Goal: Information Seeking & Learning: Learn about a topic

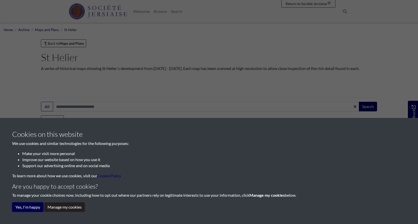
click at [21, 205] on button "Yes, I'm happy" at bounding box center [27, 208] width 31 height 10
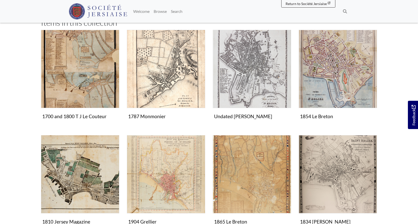
scroll to position [105, 0]
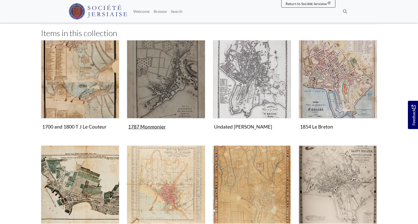
click at [145, 119] on img "Items in this Collection" at bounding box center [166, 79] width 78 height 78
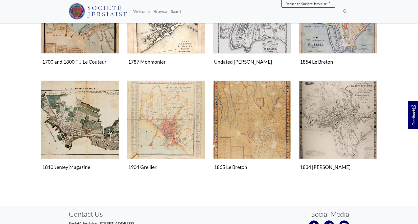
scroll to position [171, 0]
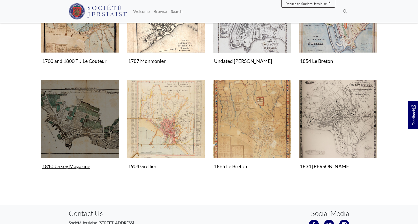
click at [61, 158] on img "Items in this Collection" at bounding box center [80, 119] width 78 height 78
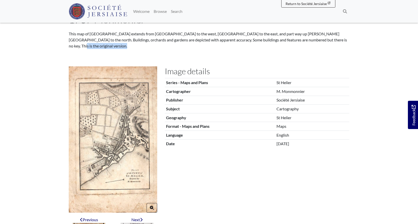
scroll to position [42, 0]
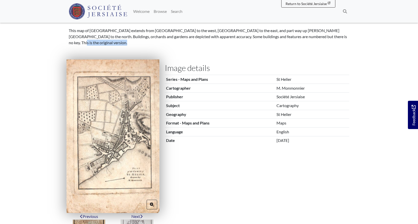
click at [108, 181] on img at bounding box center [113, 136] width 93 height 154
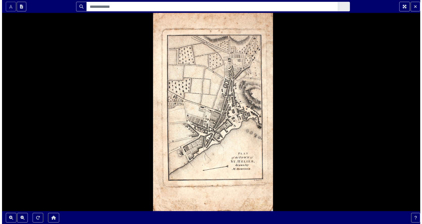
scroll to position [0, 0]
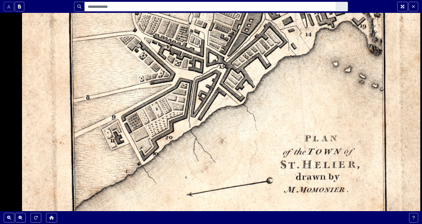
drag, startPoint x: 174, startPoint y: 79, endPoint x: 209, endPoint y: 92, distance: 38.0
click at [209, 92] on div at bounding box center [211, 112] width 422 height 224
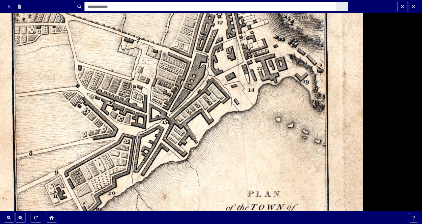
drag, startPoint x: 236, startPoint y: 101, endPoint x: 177, endPoint y: 156, distance: 80.5
click at [177, 156] on div at bounding box center [211, 112] width 422 height 224
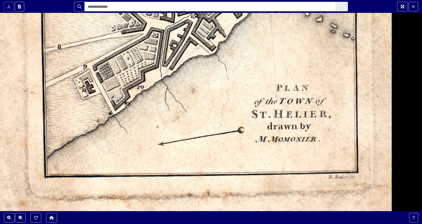
drag, startPoint x: 263, startPoint y: 132, endPoint x: 273, endPoint y: 200, distance: 67.9
click at [272, 202] on div at bounding box center [211, 112] width 422 height 224
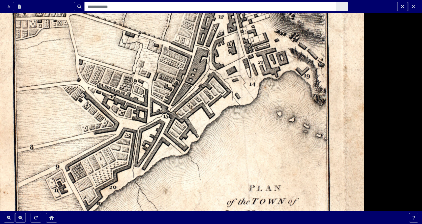
drag, startPoint x: 222, startPoint y: 48, endPoint x: 212, endPoint y: 179, distance: 131.1
click at [205, 224] on html "Scroll the mousewheel to zoom" at bounding box center [211, 112] width 422 height 224
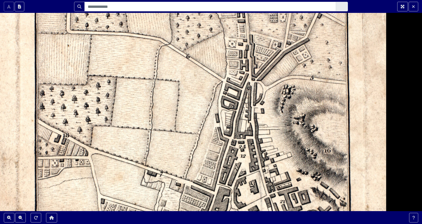
drag, startPoint x: 211, startPoint y: 53, endPoint x: 243, endPoint y: 239, distance: 189.6
click at [243, 224] on html "Scroll the mousewheel to zoom" at bounding box center [211, 112] width 422 height 224
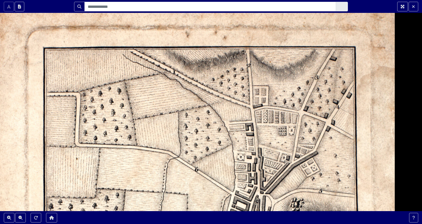
drag, startPoint x: 225, startPoint y: 67, endPoint x: 224, endPoint y: 239, distance: 172.2
click at [224, 224] on html "Scroll the mousewheel to zoom" at bounding box center [211, 112] width 422 height 224
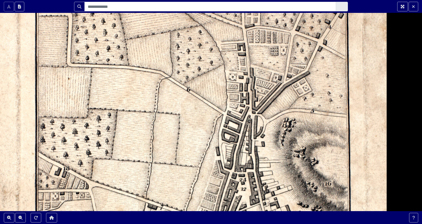
drag, startPoint x: 233, startPoint y: 113, endPoint x: 224, endPoint y: -26, distance: 139.1
click at [224, 0] on html "Scroll the mousewheel to zoom" at bounding box center [211, 112] width 422 height 224
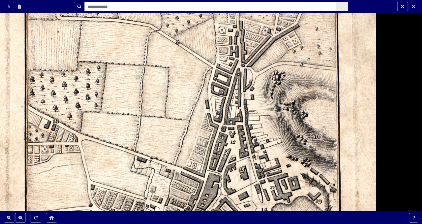
drag, startPoint x: 274, startPoint y: 66, endPoint x: 235, endPoint y: -26, distance: 100.0
click at [235, 0] on html "Scroll the mousewheel to zoom" at bounding box center [211, 112] width 422 height 224
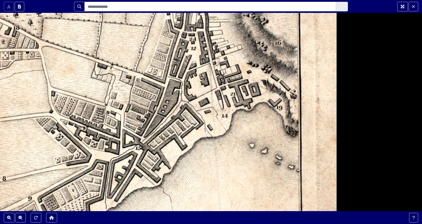
drag, startPoint x: 291, startPoint y: 131, endPoint x: 247, endPoint y: 27, distance: 113.4
click at [247, 27] on div at bounding box center [211, 112] width 422 height 224
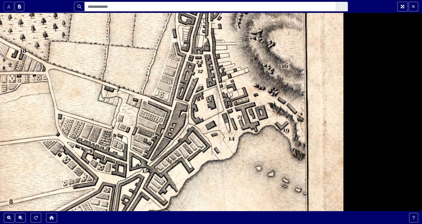
drag, startPoint x: 257, startPoint y: 75, endPoint x: 269, endPoint y: 111, distance: 38.3
click at [269, 111] on div at bounding box center [211, 112] width 422 height 224
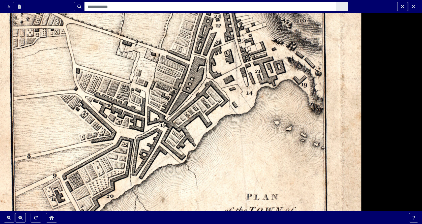
drag, startPoint x: 191, startPoint y: 142, endPoint x: 214, endPoint y: 80, distance: 66.6
click at [214, 80] on div at bounding box center [211, 112] width 422 height 224
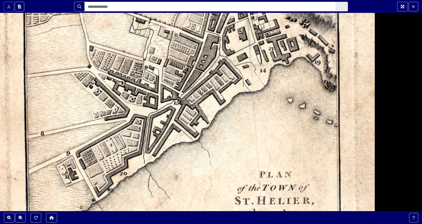
drag, startPoint x: 233, startPoint y: 160, endPoint x: 241, endPoint y: 154, distance: 9.7
click at [241, 154] on div at bounding box center [211, 112] width 422 height 224
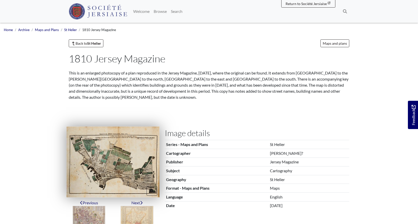
click at [123, 196] on img at bounding box center [113, 162] width 93 height 71
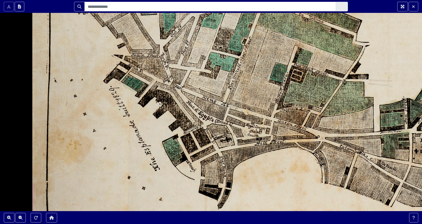
drag, startPoint x: 277, startPoint y: 183, endPoint x: 271, endPoint y: 169, distance: 15.5
click at [271, 169] on div at bounding box center [211, 112] width 422 height 224
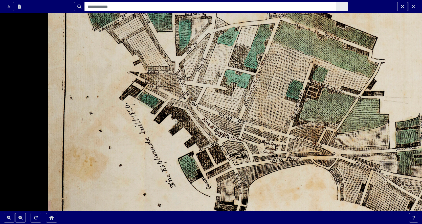
drag, startPoint x: 146, startPoint y: 106, endPoint x: 162, endPoint y: 123, distance: 23.1
click at [162, 123] on div at bounding box center [211, 112] width 422 height 224
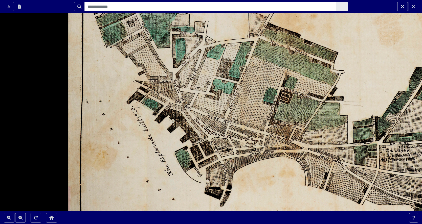
drag, startPoint x: 178, startPoint y: 135, endPoint x: 188, endPoint y: 105, distance: 31.5
click at [188, 105] on div at bounding box center [211, 112] width 422 height 224
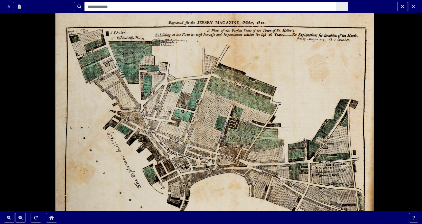
drag, startPoint x: 254, startPoint y: 116, endPoint x: 174, endPoint y: 144, distance: 84.8
click at [174, 144] on div at bounding box center [211, 112] width 422 height 224
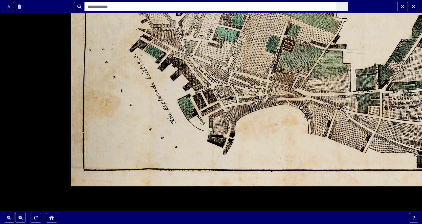
drag, startPoint x: 152, startPoint y: 148, endPoint x: 178, endPoint y: 82, distance: 71.5
click at [178, 82] on div at bounding box center [211, 112] width 422 height 224
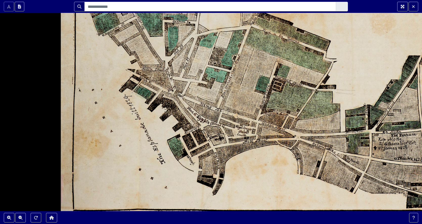
drag, startPoint x: 175, startPoint y: 93, endPoint x: 165, endPoint y: 134, distance: 41.8
click at [165, 134] on div at bounding box center [211, 112] width 422 height 224
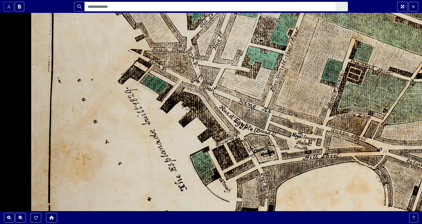
drag, startPoint x: 175, startPoint y: 105, endPoint x: 189, endPoint y: 101, distance: 14.5
click at [189, 101] on div at bounding box center [211, 112] width 422 height 224
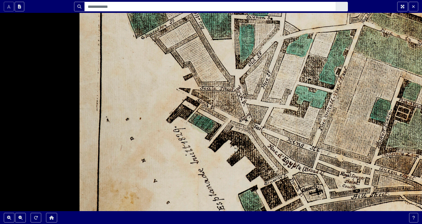
drag, startPoint x: 127, startPoint y: 96, endPoint x: 175, endPoint y: 132, distance: 59.7
click at [175, 132] on div at bounding box center [211, 112] width 422 height 224
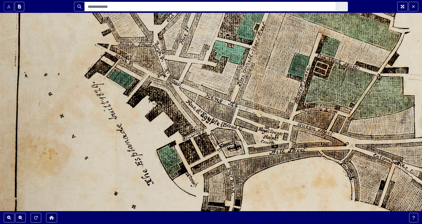
drag, startPoint x: 248, startPoint y: 124, endPoint x: 166, endPoint y: 80, distance: 92.9
click at [166, 80] on div at bounding box center [211, 112] width 422 height 224
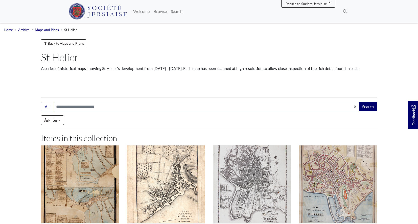
drag, startPoint x: 175, startPoint y: 123, endPoint x: 177, endPoint y: -26, distance: 148.7
click at [177, 0] on html "Menu" at bounding box center [209, 222] width 418 height 445
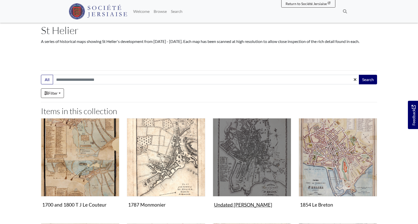
scroll to position [92, 0]
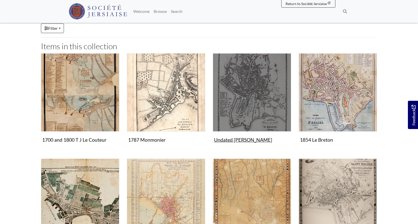
click at [215, 97] on img "Items in this Collection" at bounding box center [252, 92] width 78 height 78
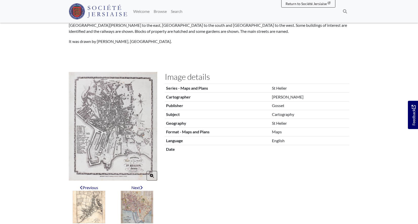
scroll to position [24, 0]
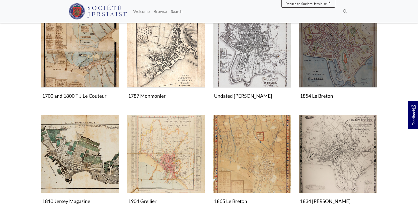
scroll to position [132, 0]
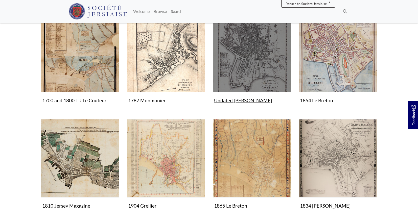
click at [220, 64] on img "Items in this Collection" at bounding box center [252, 53] width 78 height 78
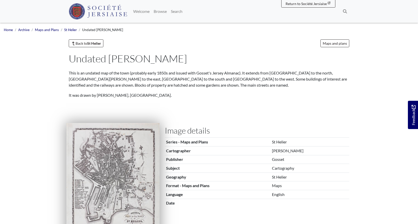
click at [113, 171] on img at bounding box center [113, 180] width 93 height 114
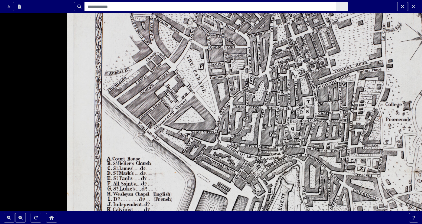
drag, startPoint x: 163, startPoint y: 54, endPoint x: 187, endPoint y: 134, distance: 83.6
click at [187, 134] on div at bounding box center [211, 112] width 422 height 224
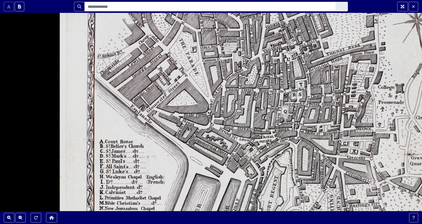
drag, startPoint x: 197, startPoint y: 157, endPoint x: 190, endPoint y: 140, distance: 18.7
click at [190, 140] on div at bounding box center [211, 112] width 422 height 224
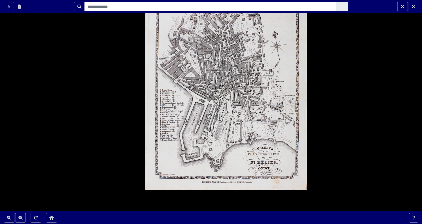
drag, startPoint x: 258, startPoint y: 169, endPoint x: 255, endPoint y: 100, distance: 69.4
click at [255, 100] on div at bounding box center [211, 112] width 422 height 224
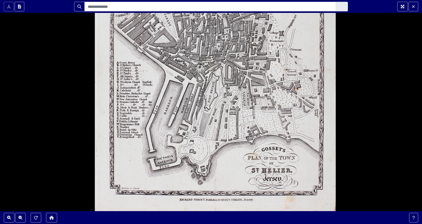
drag, startPoint x: 156, startPoint y: 74, endPoint x: 183, endPoint y: 157, distance: 88.1
click at [182, 157] on div at bounding box center [211, 112] width 422 height 224
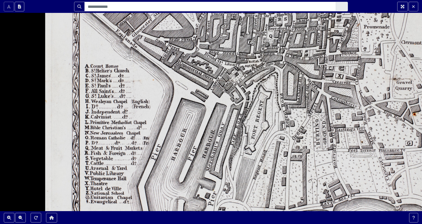
drag, startPoint x: 249, startPoint y: 92, endPoint x: 246, endPoint y: 160, distance: 67.6
click at [246, 160] on div at bounding box center [211, 112] width 422 height 224
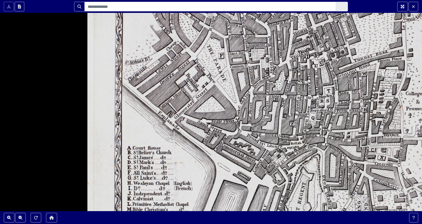
drag, startPoint x: 179, startPoint y: 88, endPoint x: 221, endPoint y: 164, distance: 86.7
click at [221, 164] on div at bounding box center [211, 112] width 422 height 224
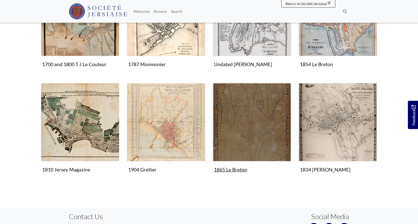
scroll to position [195, 0]
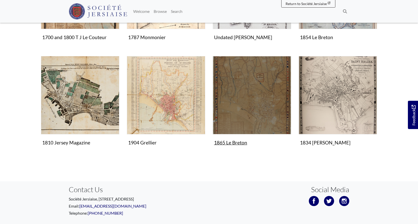
click at [239, 135] on img "Items in this Collection" at bounding box center [252, 95] width 78 height 78
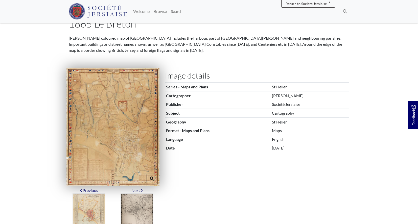
scroll to position [35, 0]
click at [137, 163] on img at bounding box center [113, 127] width 93 height 119
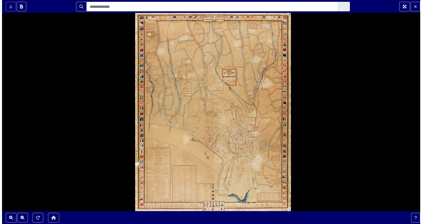
scroll to position [0, 0]
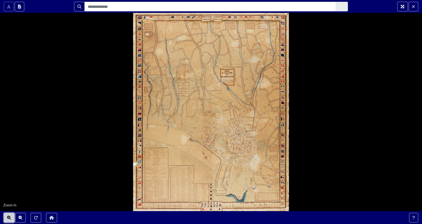
click at [10, 217] on icon "Zoom In" at bounding box center [9, 218] width 4 height 4
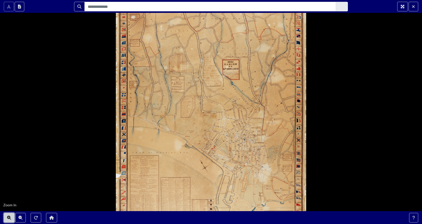
click at [10, 217] on icon "Zoom In" at bounding box center [9, 218] width 4 height 4
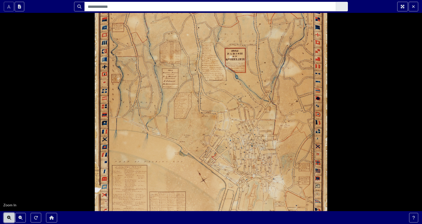
click at [10, 217] on icon "Zoom In" at bounding box center [9, 218] width 4 height 4
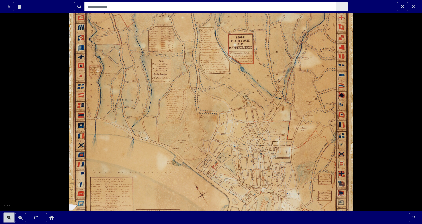
click at [10, 217] on icon "Zoom In" at bounding box center [9, 218] width 4 height 4
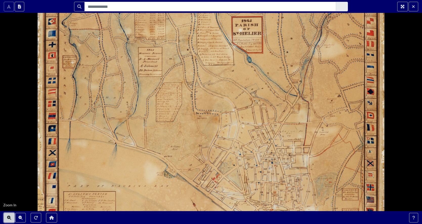
click at [10, 217] on icon "Zoom In" at bounding box center [9, 218] width 4 height 4
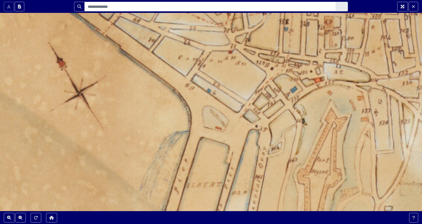
drag, startPoint x: 364, startPoint y: 171, endPoint x: 194, endPoint y: 92, distance: 188.0
click at [194, 96] on div at bounding box center [211, 112] width 422 height 224
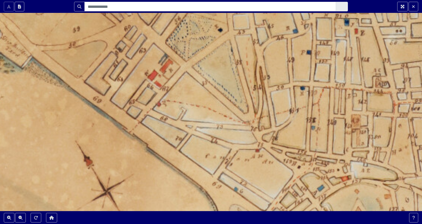
drag, startPoint x: 237, startPoint y: 80, endPoint x: 255, endPoint y: 155, distance: 76.1
click at [255, 155] on div at bounding box center [211, 112] width 422 height 224
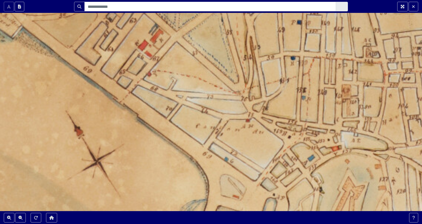
drag, startPoint x: 259, startPoint y: 166, endPoint x: 252, endPoint y: 135, distance: 31.3
click at [252, 135] on div at bounding box center [211, 112] width 422 height 224
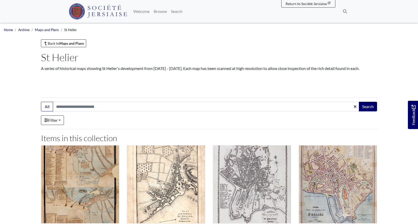
scroll to position [184, 0]
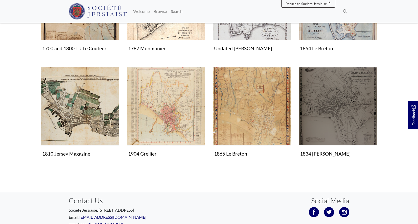
click at [336, 146] on img "Items in this Collection" at bounding box center [338, 106] width 78 height 78
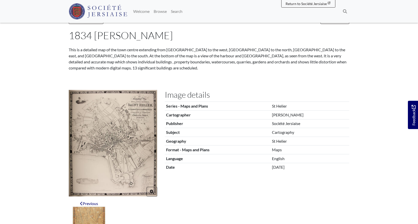
scroll to position [24, 0]
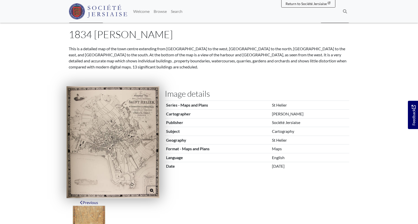
click at [113, 176] on img at bounding box center [113, 142] width 93 height 112
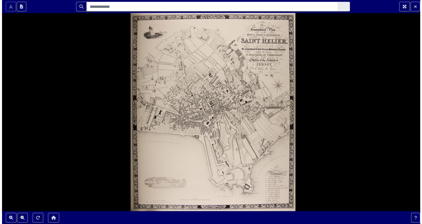
scroll to position [0, 0]
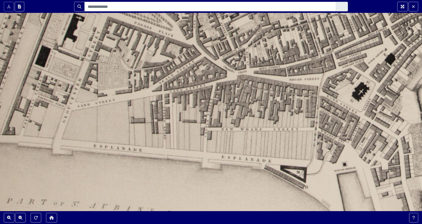
drag, startPoint x: 200, startPoint y: 119, endPoint x: 291, endPoint y: 150, distance: 96.4
click at [291, 150] on div at bounding box center [211, 112] width 422 height 224
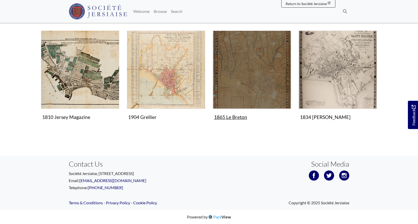
scroll to position [246, 0]
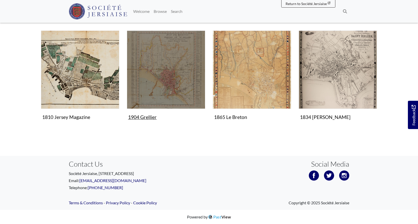
click at [155, 81] on img "Items in this Collection" at bounding box center [166, 70] width 78 height 78
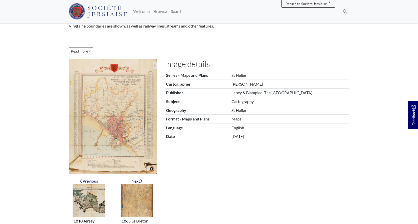
scroll to position [83, 0]
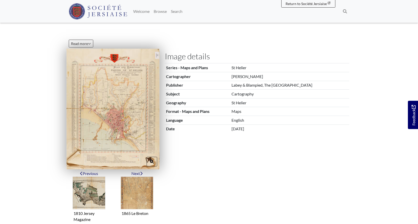
click at [128, 129] on img at bounding box center [113, 109] width 93 height 121
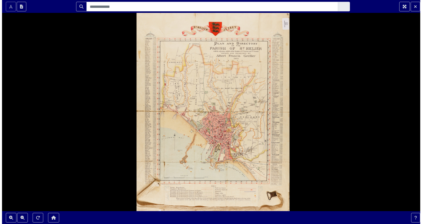
scroll to position [0, 0]
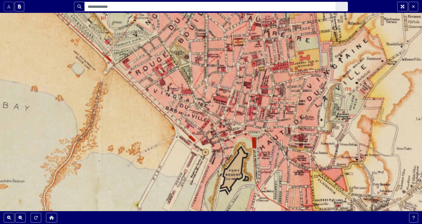
drag, startPoint x: 150, startPoint y: 122, endPoint x: 231, endPoint y: 128, distance: 81.7
click at [231, 128] on div at bounding box center [211, 112] width 422 height 224
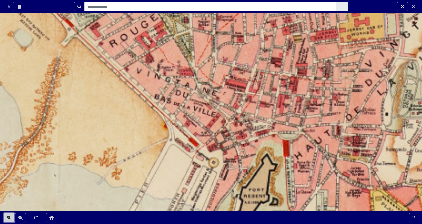
click at [10, 218] on icon "Zoom In" at bounding box center [9, 218] width 4 height 4
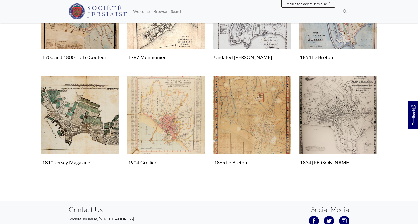
scroll to position [137, 0]
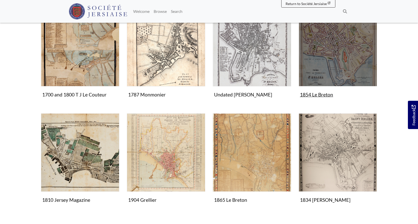
click at [325, 77] on img "Items in this Collection" at bounding box center [338, 47] width 78 height 78
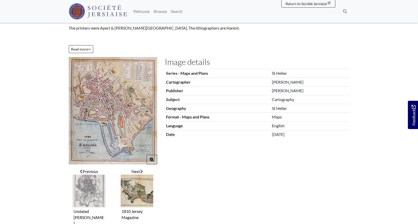
scroll to position [112, 0]
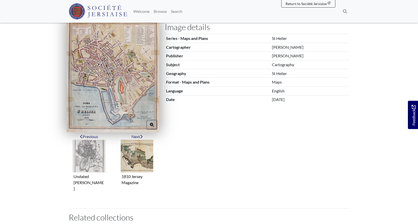
click at [109, 83] on img at bounding box center [113, 75] width 93 height 113
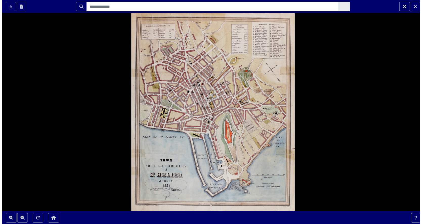
scroll to position [0, 0]
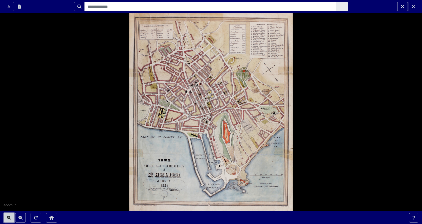
click at [10, 220] on icon "Zoom In" at bounding box center [9, 218] width 4 height 4
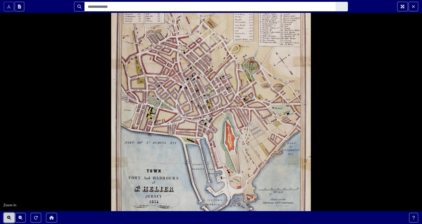
click at [10, 220] on icon "Zoom In" at bounding box center [9, 218] width 4 height 4
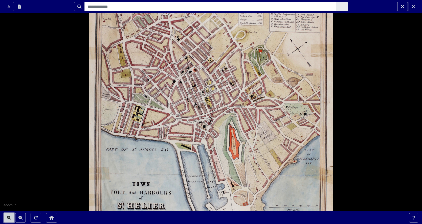
click at [10, 220] on icon "Zoom In" at bounding box center [9, 218] width 4 height 4
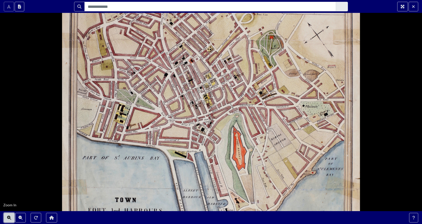
click at [10, 220] on icon "Zoom In" at bounding box center [9, 218] width 4 height 4
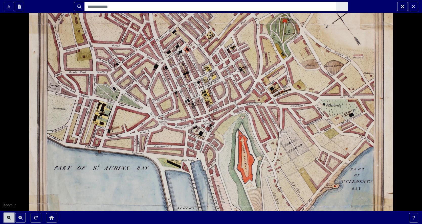
click at [10, 220] on icon "Zoom In" at bounding box center [9, 218] width 4 height 4
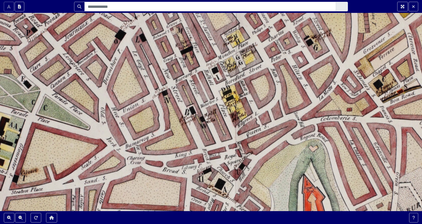
drag, startPoint x: 261, startPoint y: 70, endPoint x: 266, endPoint y: 112, distance: 43.0
click at [266, 112] on div at bounding box center [211, 112] width 422 height 224
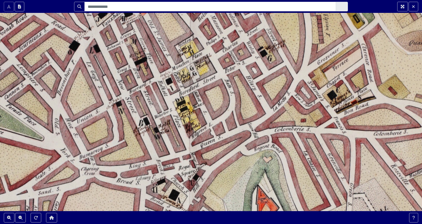
drag, startPoint x: 286, startPoint y: 124, endPoint x: 239, endPoint y: 135, distance: 47.3
click at [239, 135] on div at bounding box center [211, 112] width 422 height 224
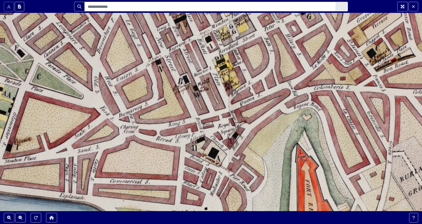
drag, startPoint x: 244, startPoint y: 133, endPoint x: 284, endPoint y: 91, distance: 57.6
click at [284, 91] on div at bounding box center [211, 112] width 422 height 224
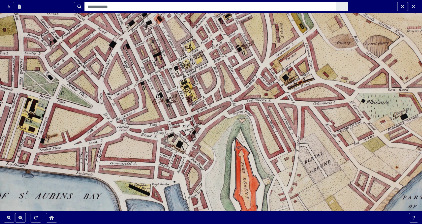
drag, startPoint x: 269, startPoint y: 117, endPoint x: 198, endPoint y: 148, distance: 77.2
click at [198, 148] on div at bounding box center [211, 112] width 422 height 224
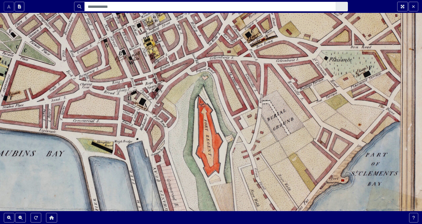
drag, startPoint x: 320, startPoint y: 180, endPoint x: 281, endPoint y: 132, distance: 61.1
click at [281, 132] on div at bounding box center [211, 112] width 422 height 224
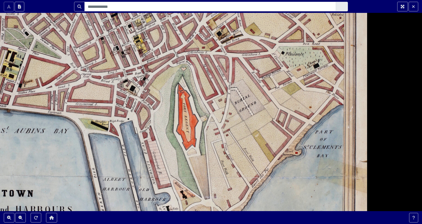
drag, startPoint x: 274, startPoint y: 165, endPoint x: 244, endPoint y: 147, distance: 34.4
click at [244, 147] on div at bounding box center [211, 112] width 422 height 224
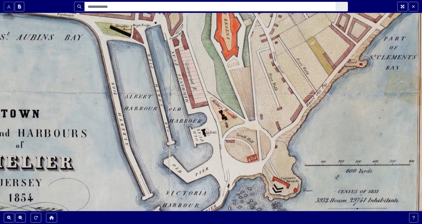
drag, startPoint x: 227, startPoint y: 156, endPoint x: 264, endPoint y: 100, distance: 66.6
click at [264, 100] on div at bounding box center [211, 112] width 422 height 224
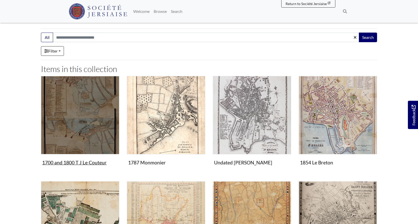
scroll to position [76, 0]
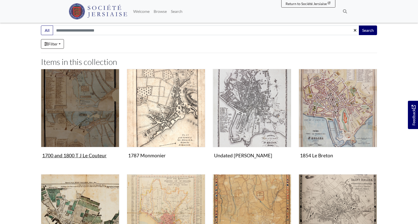
click at [87, 136] on img "Items in this Collection" at bounding box center [80, 108] width 78 height 78
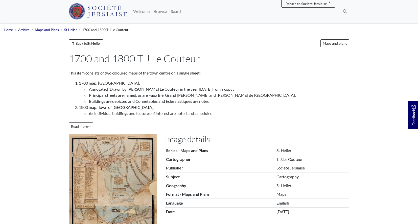
click at [340, 144] on h2 "Image details" at bounding box center [257, 140] width 185 height 10
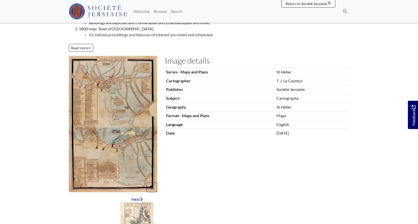
scroll to position [172, 0]
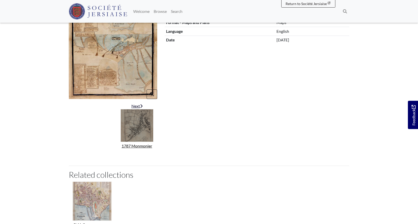
click at [132, 142] on img "Next item" at bounding box center [137, 125] width 33 height 33
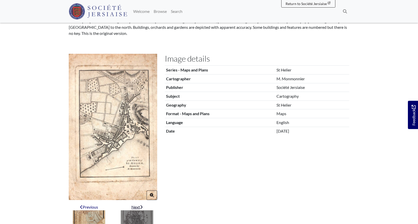
scroll to position [71, 0]
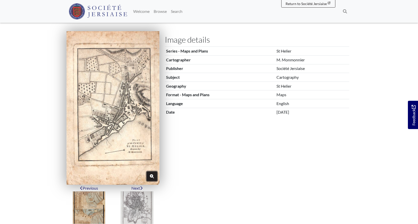
click at [151, 179] on icon "Zoom" at bounding box center [152, 177] width 4 height 4
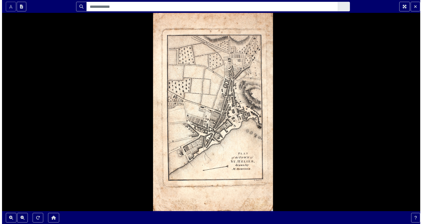
scroll to position [0, 0]
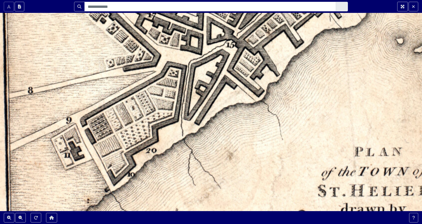
drag, startPoint x: 161, startPoint y: 82, endPoint x: 214, endPoint y: 55, distance: 59.8
click at [214, 55] on div at bounding box center [211, 112] width 422 height 224
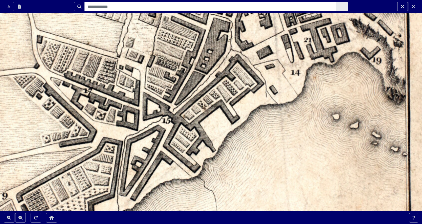
drag, startPoint x: 269, startPoint y: 67, endPoint x: 205, endPoint y: 142, distance: 99.2
click at [205, 142] on div at bounding box center [211, 112] width 422 height 224
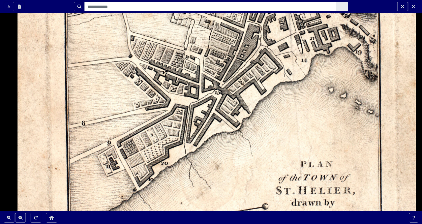
drag, startPoint x: 165, startPoint y: 159, endPoint x: 197, endPoint y: 137, distance: 38.9
click at [197, 137] on div at bounding box center [211, 112] width 422 height 224
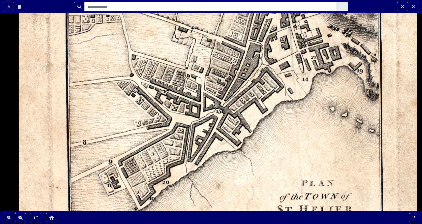
drag, startPoint x: 190, startPoint y: 163, endPoint x: 191, endPoint y: 182, distance: 19.0
click at [191, 182] on div at bounding box center [211, 112] width 422 height 224
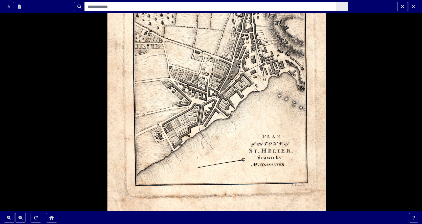
drag, startPoint x: 288, startPoint y: 144, endPoint x: 268, endPoint y: 120, distance: 31.2
click at [268, 120] on div at bounding box center [211, 112] width 422 height 224
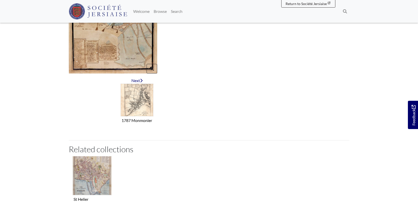
scroll to position [272, 0]
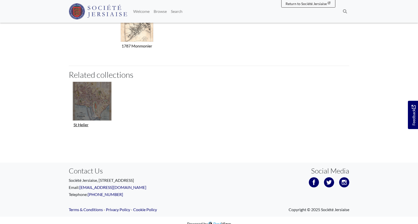
click at [100, 121] on img "Collection related to this item" at bounding box center [92, 101] width 39 height 39
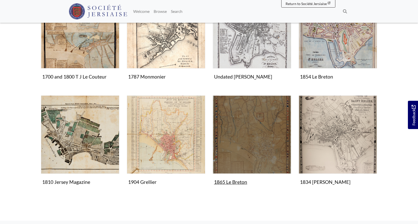
scroll to position [156, 0]
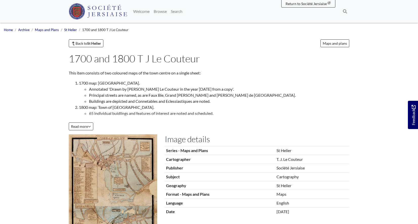
scroll to position [272, 0]
